Goal: Transaction & Acquisition: Subscribe to service/newsletter

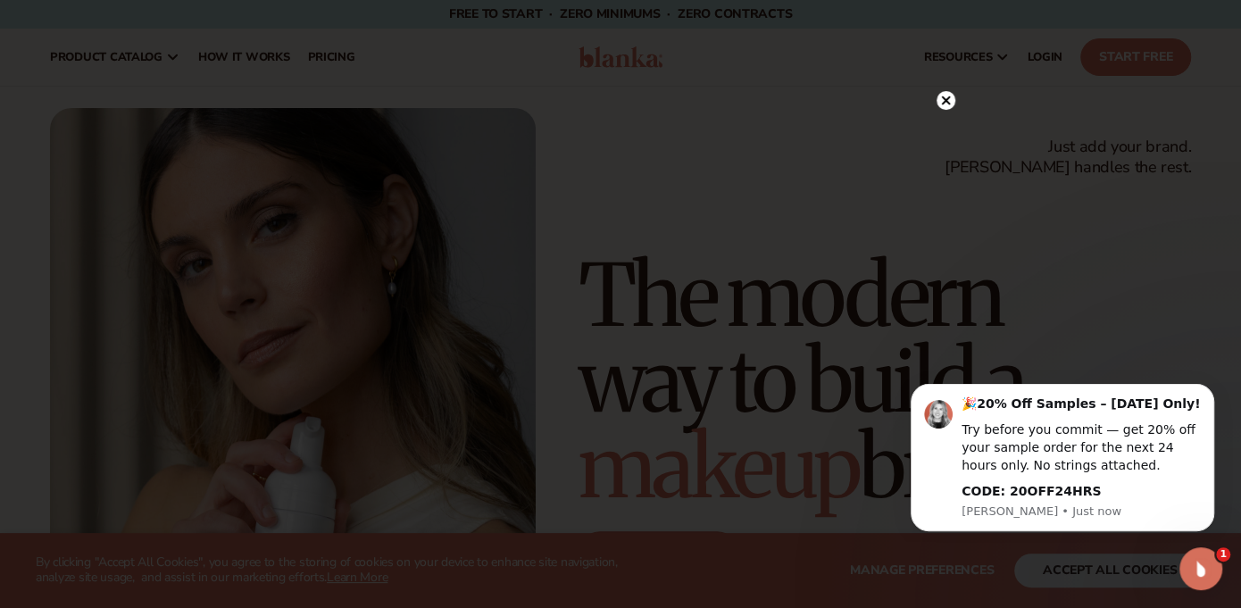
click at [951, 99] on circle at bounding box center [945, 100] width 19 height 19
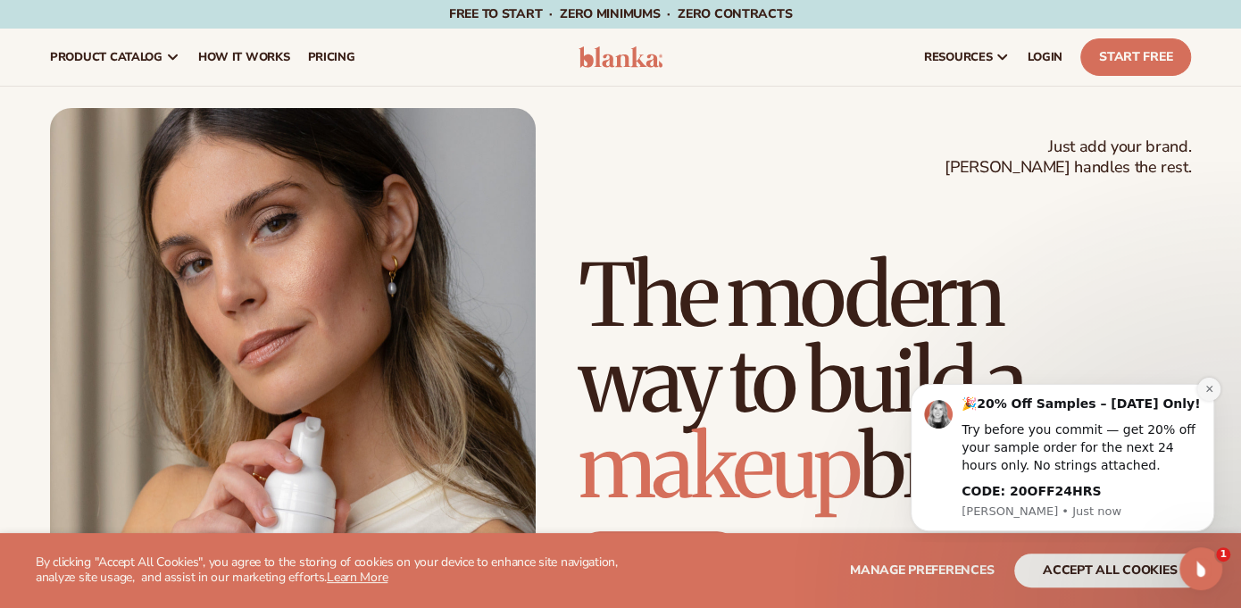
click at [1207, 386] on icon "Dismiss notification" at bounding box center [1208, 389] width 6 height 6
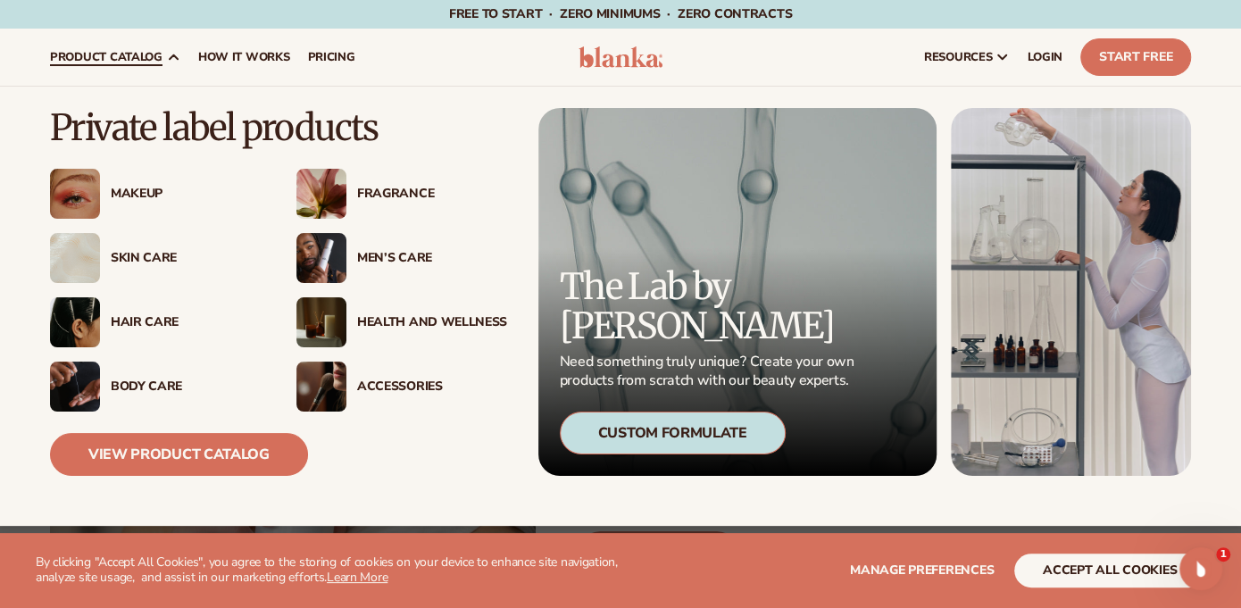
click at [114, 321] on div "Hair Care" at bounding box center [186, 322] width 150 height 15
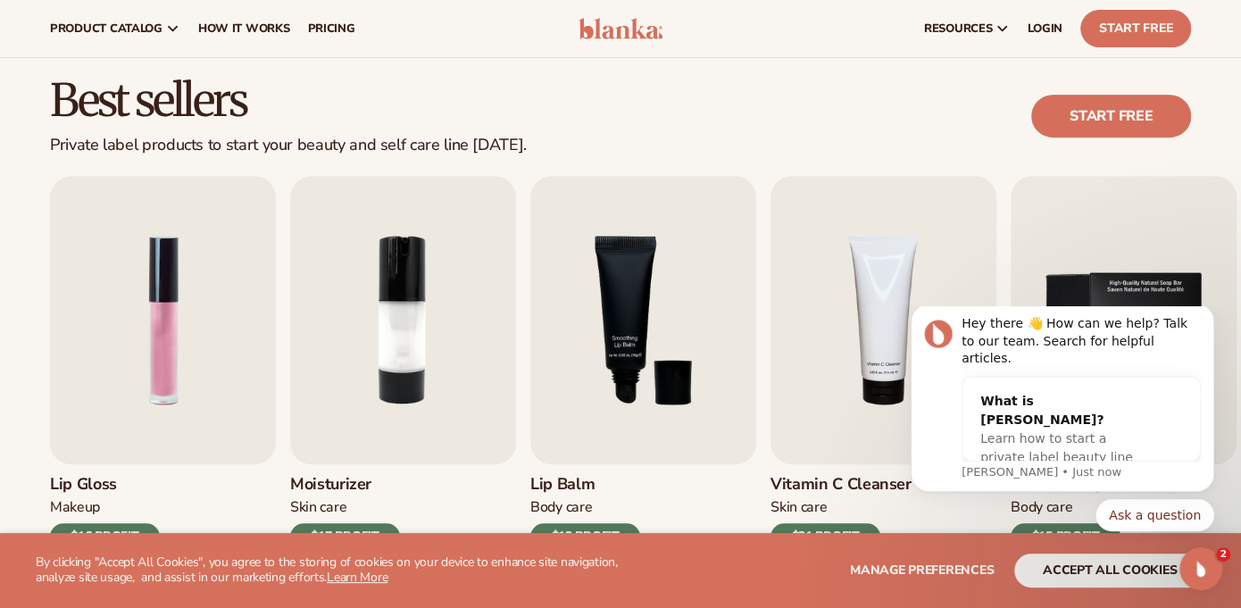
scroll to position [446, 0]
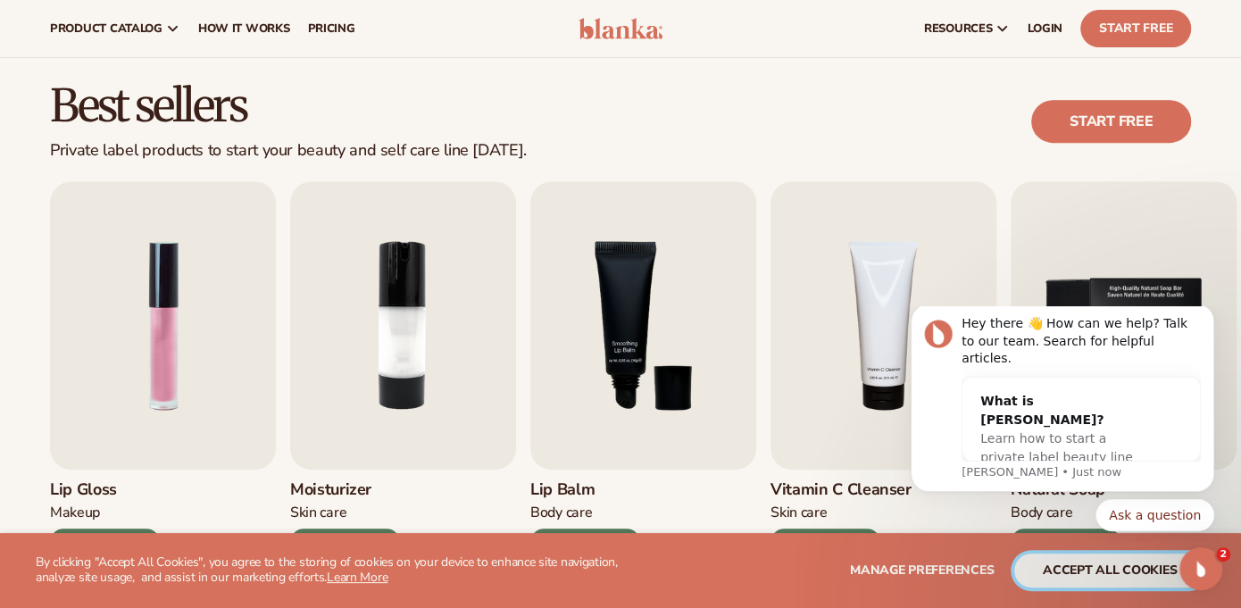
click at [1072, 568] on button "accept all cookies" at bounding box center [1109, 570] width 191 height 34
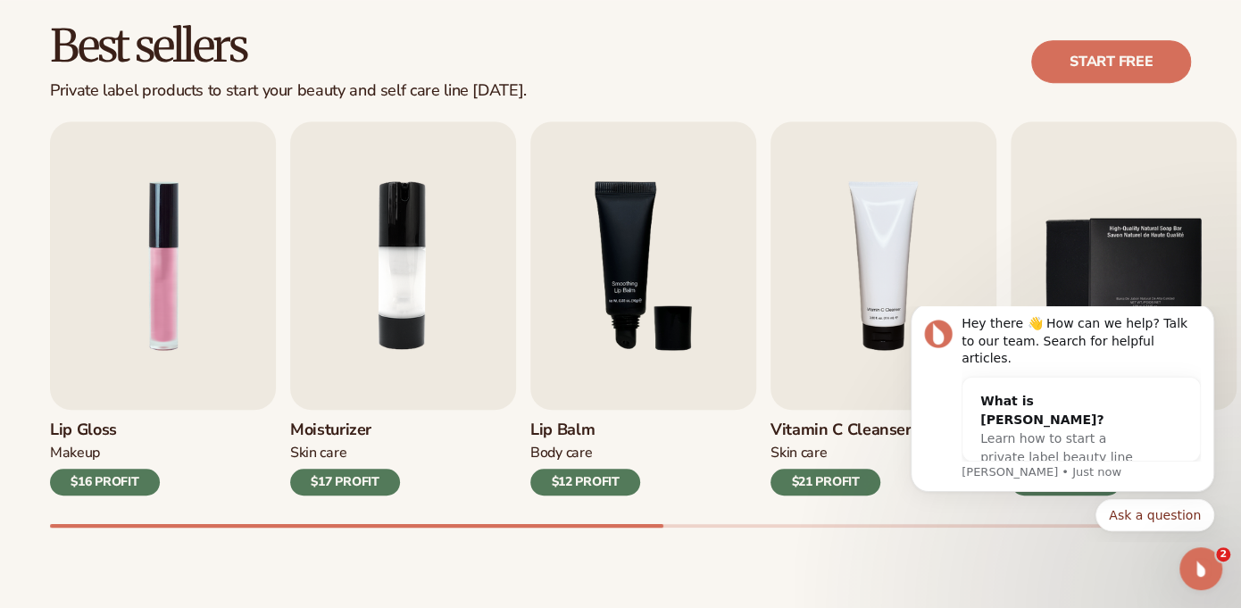
scroll to position [536, 0]
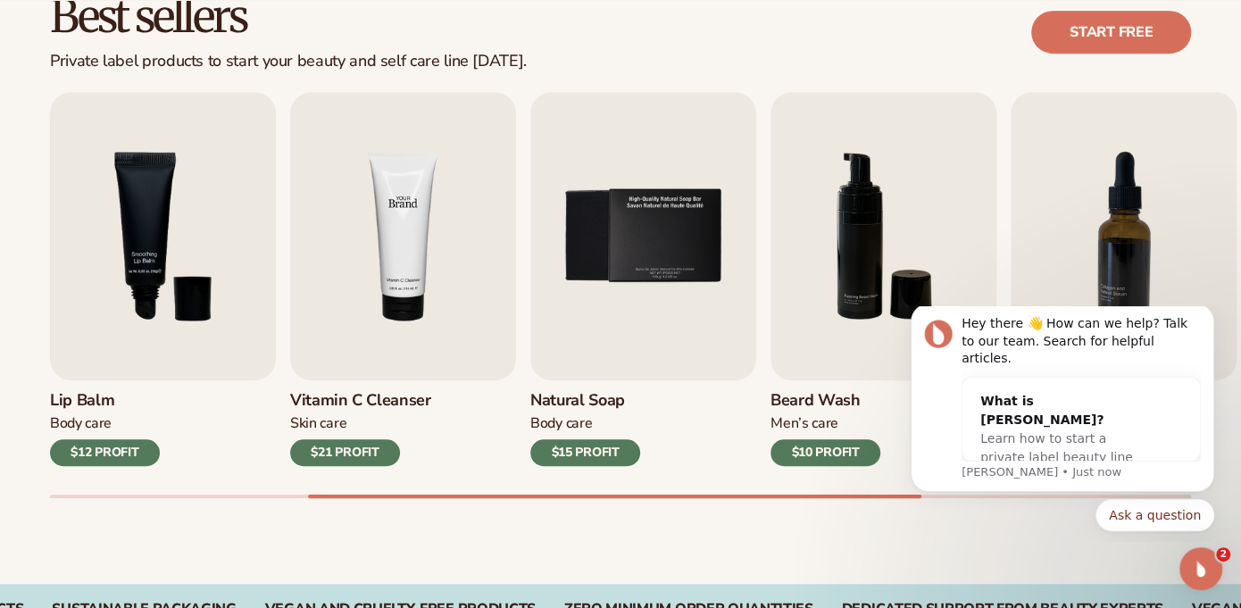
click at [359, 355] on img "4 / 9" at bounding box center [403, 236] width 226 height 288
click at [373, 315] on img "4 / 9" at bounding box center [403, 236] width 226 height 288
click at [328, 397] on h3 "Vitamin C Cleanser" at bounding box center [360, 401] width 141 height 20
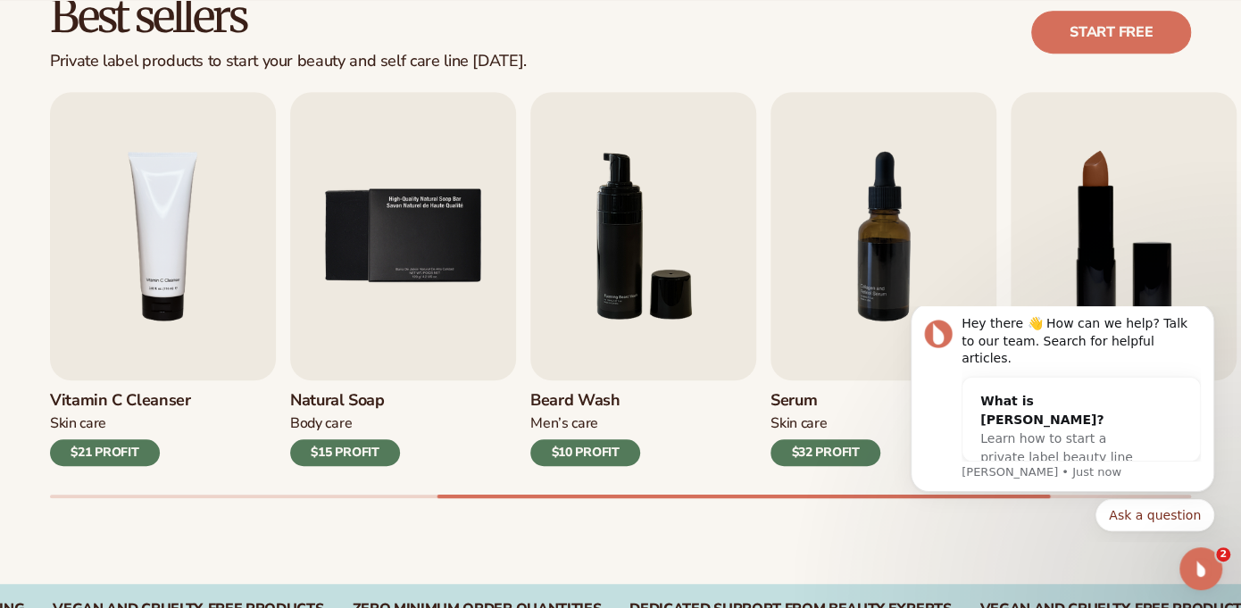
click at [115, 450] on div "$21 PROFIT" at bounding box center [105, 452] width 110 height 27
click at [153, 249] on img "4 / 9" at bounding box center [163, 236] width 226 height 288
click at [174, 233] on img "4 / 9" at bounding box center [163, 236] width 226 height 288
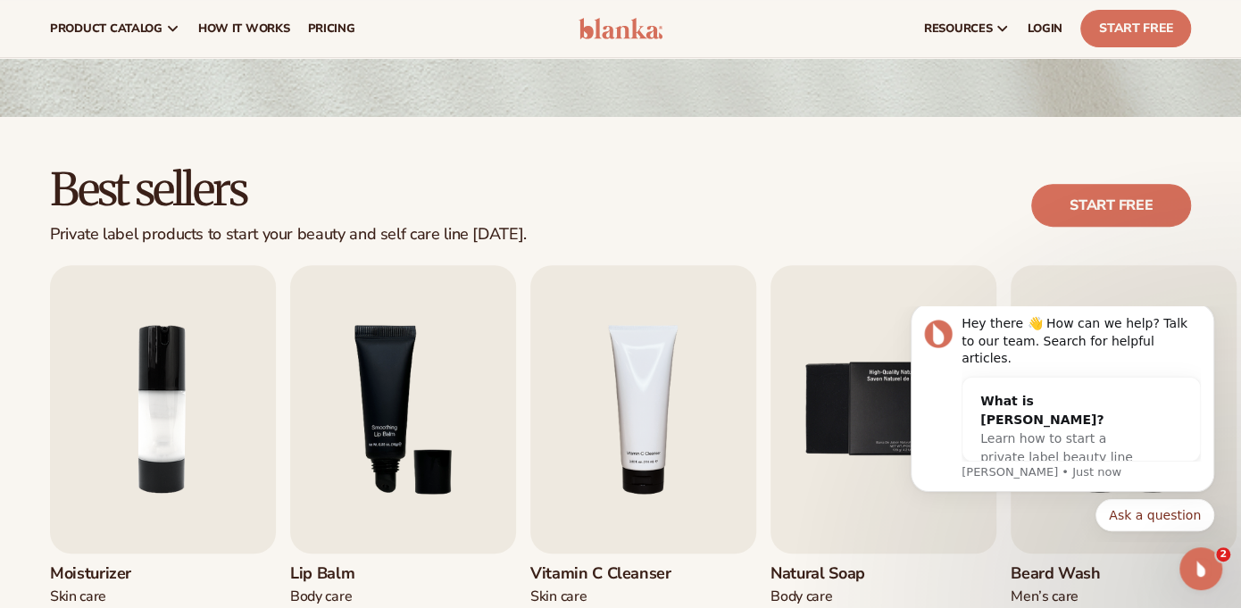
scroll to position [357, 0]
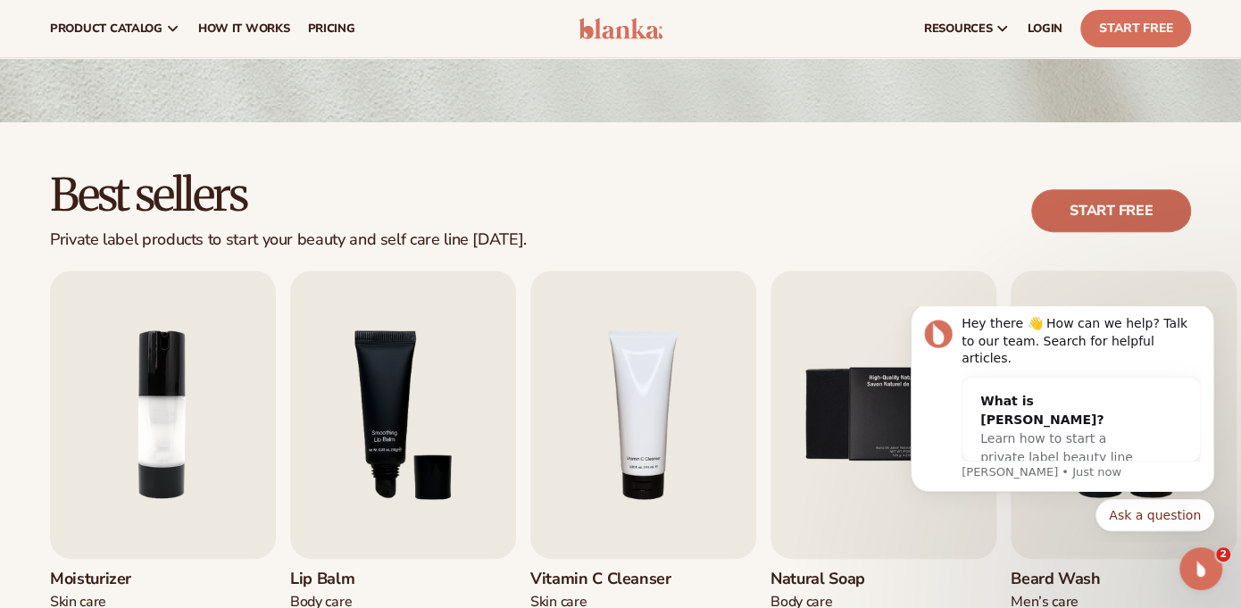
click at [1070, 212] on link "Start free" at bounding box center [1111, 210] width 160 height 43
